Goal: Navigation & Orientation: Find specific page/section

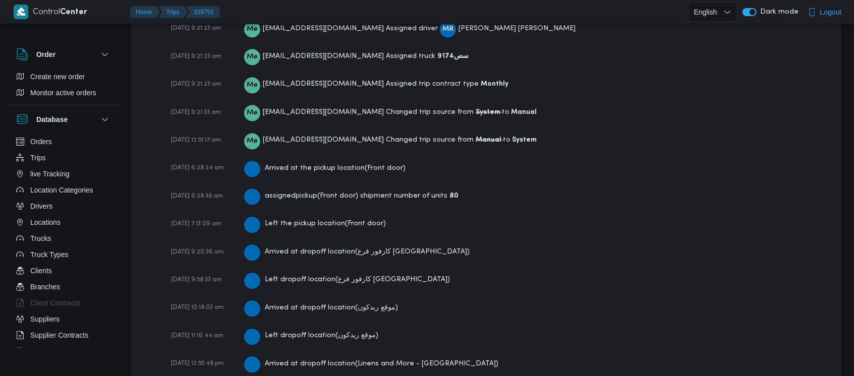
scroll to position [1786, 0]
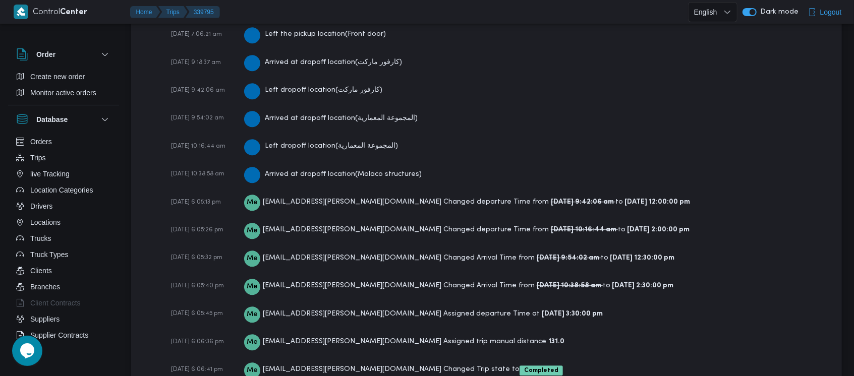
scroll to position [1874, 0]
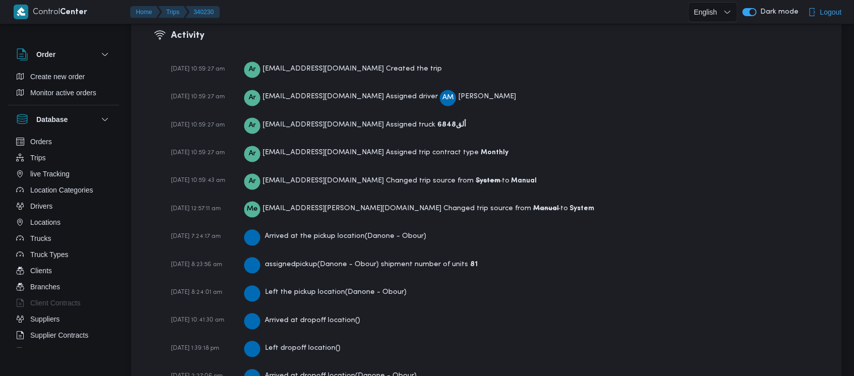
scroll to position [1509, 0]
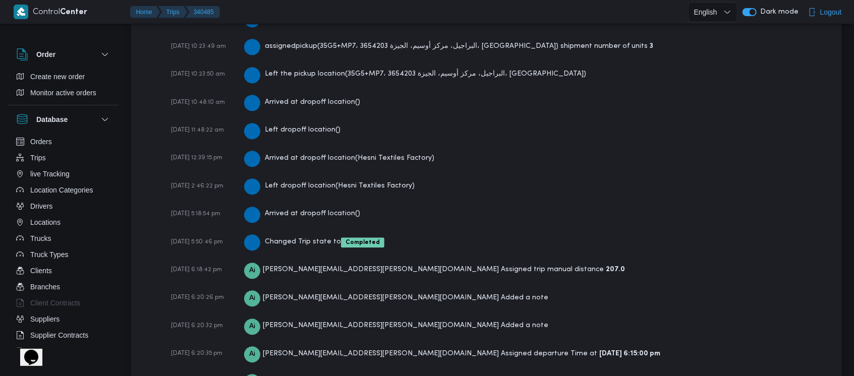
scroll to position [1715, 0]
